Goal: Information Seeking & Learning: Learn about a topic

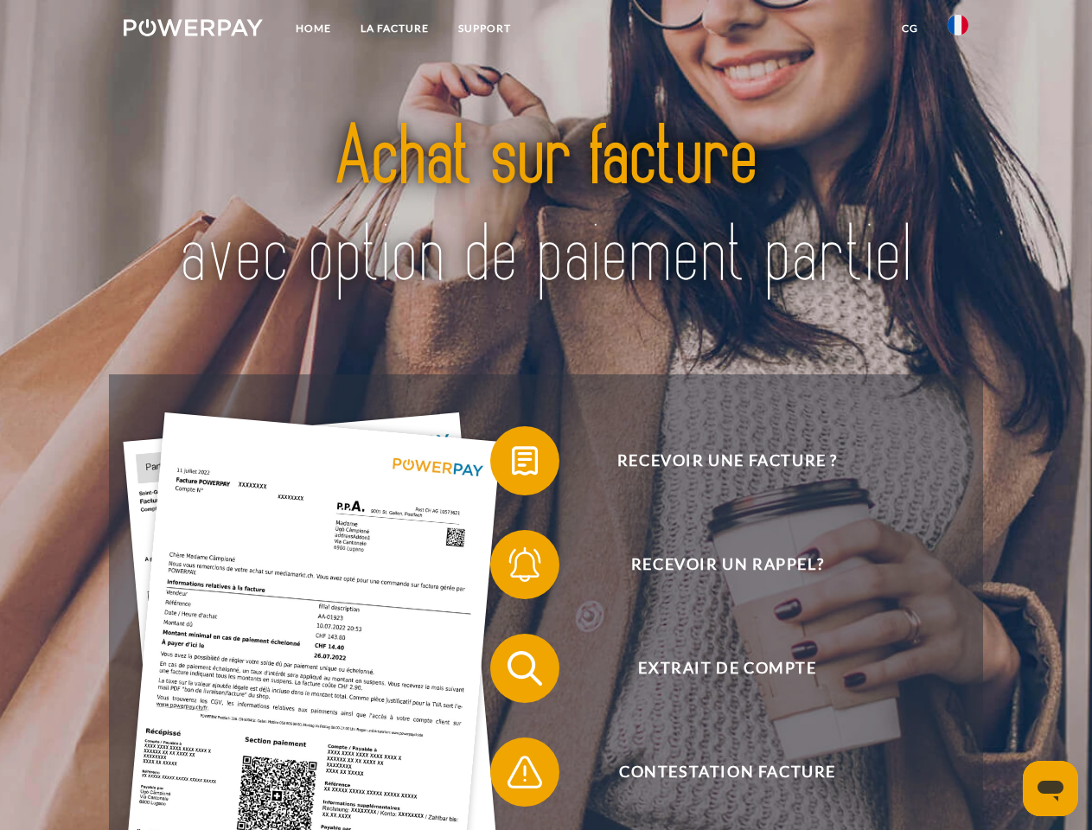
click at [193, 30] on img at bounding box center [193, 27] width 139 height 17
click at [958, 30] on img at bounding box center [958, 25] width 21 height 21
click at [910, 29] on link "CG" at bounding box center [910, 28] width 46 height 31
click at [512, 464] on span at bounding box center [499, 461] width 86 height 86
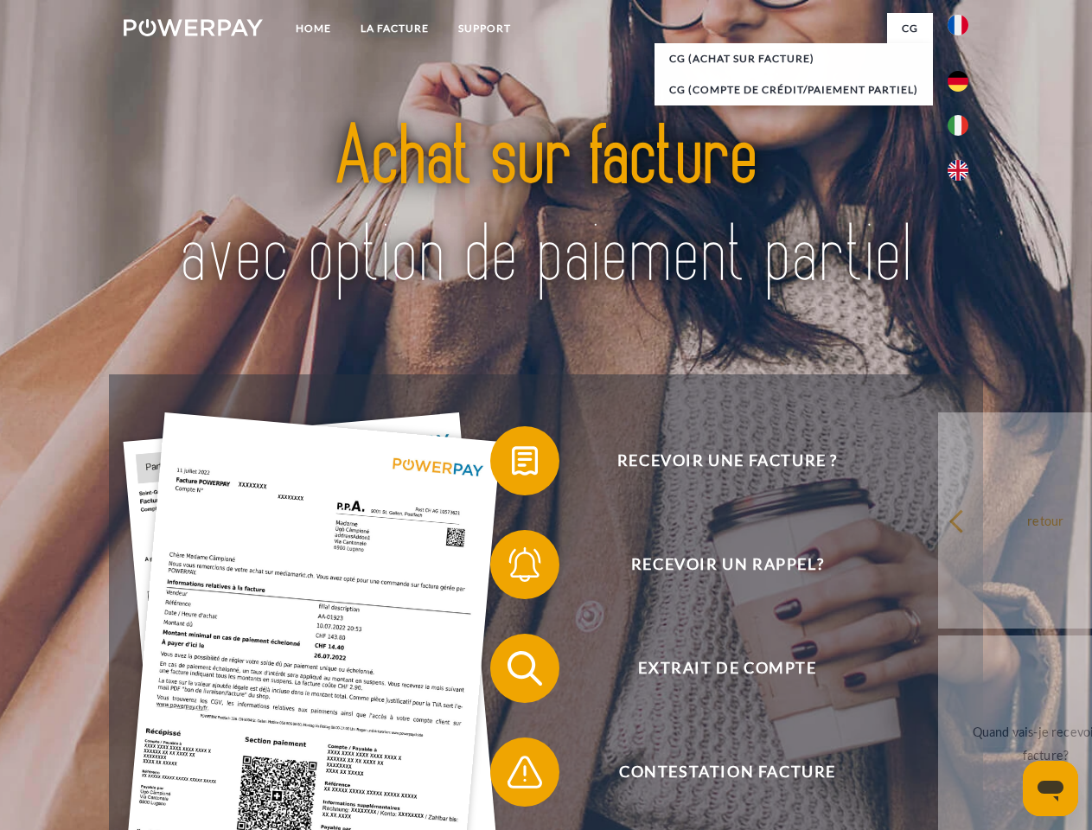
click at [512, 568] on div "Recevoir une facture ? Recevoir un rappel? Extrait de compte retour" at bounding box center [546, 721] width 874 height 692
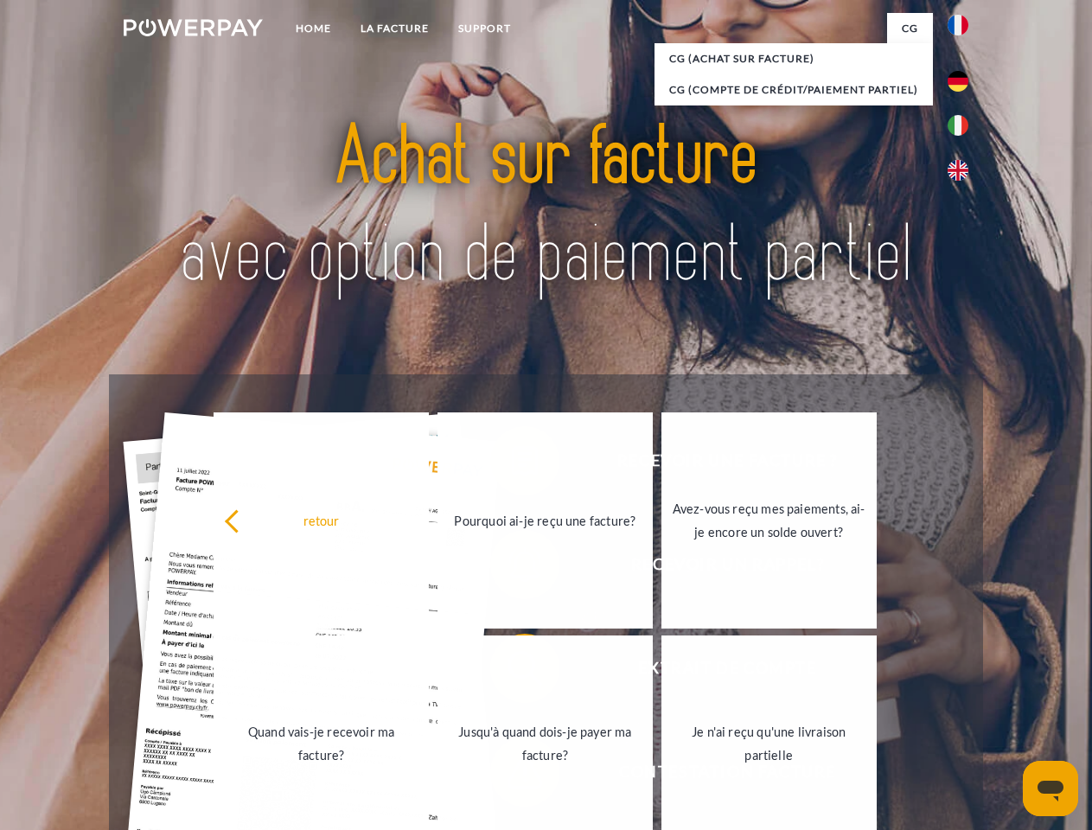
click at [512, 672] on link "Jusqu'à quand dois-je payer ma facture?" at bounding box center [545, 744] width 215 height 216
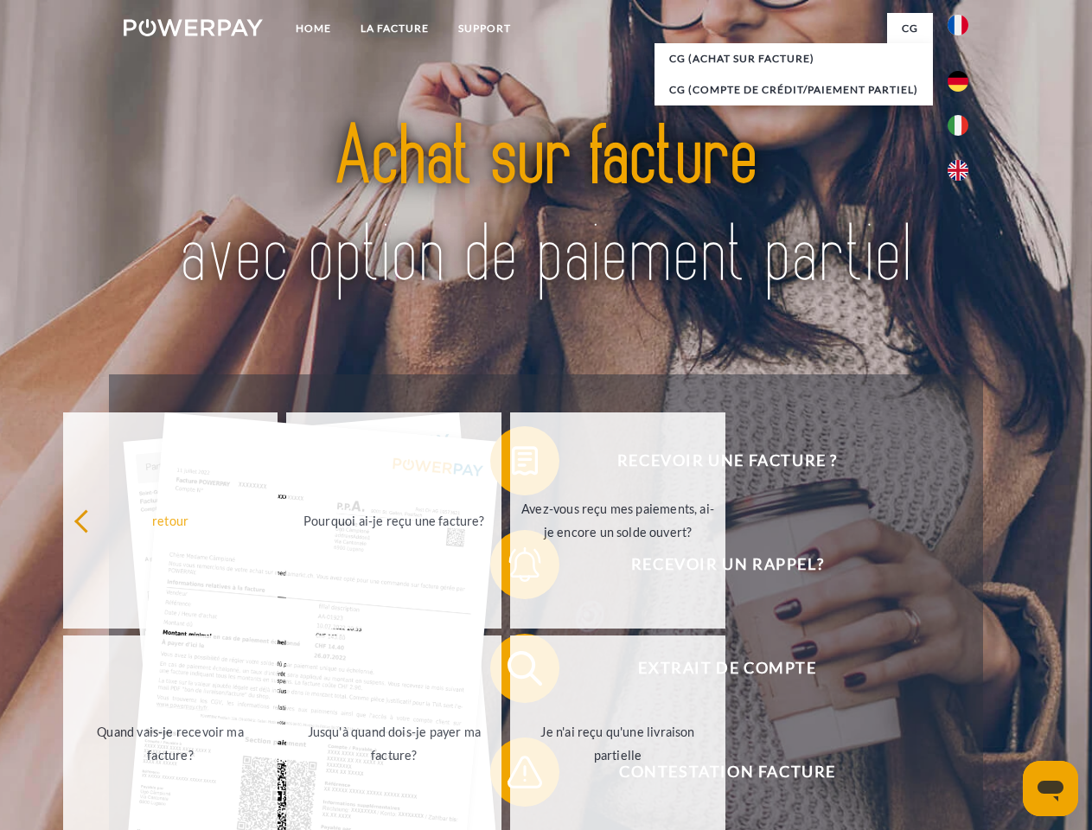
click at [512, 776] on span at bounding box center [499, 772] width 86 height 86
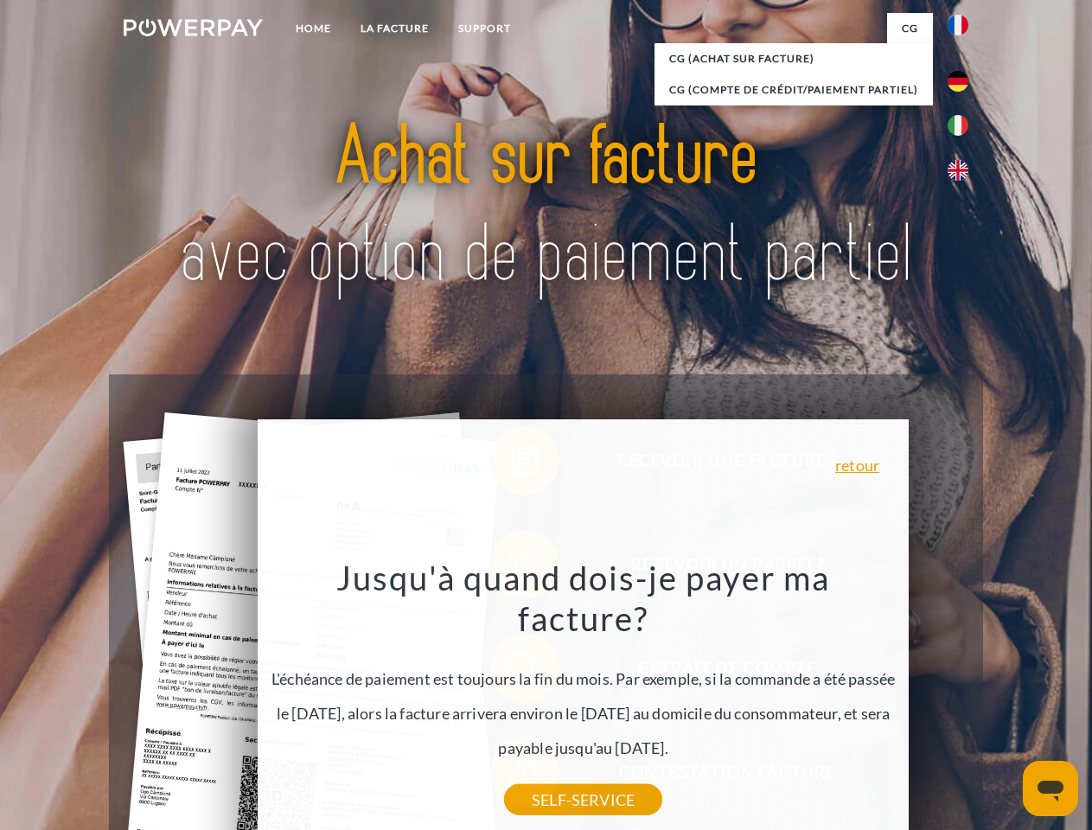
click at [1051, 789] on icon "Ouvrir la fenêtre de messagerie" at bounding box center [1051, 791] width 26 height 21
